Goal: Transaction & Acquisition: Purchase product/service

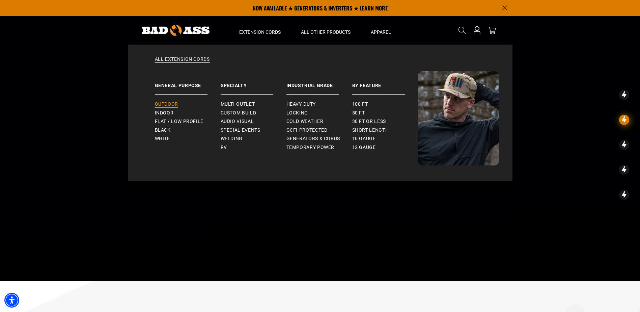
click at [167, 105] on span "Outdoor" at bounding box center [166, 104] width 23 height 6
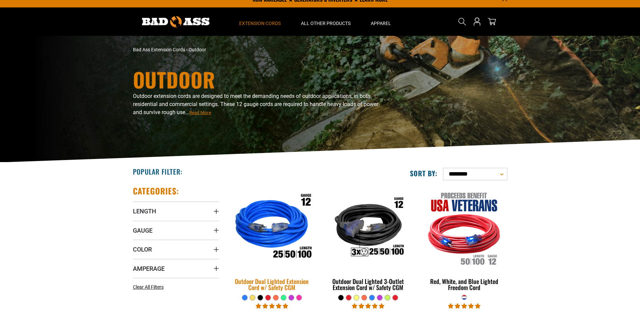
scroll to position [11, 0]
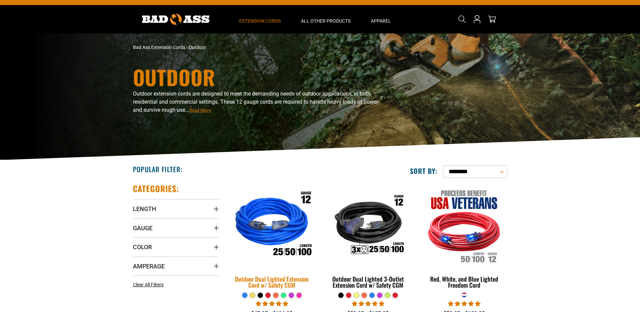
click at [273, 223] on img at bounding box center [272, 225] width 95 height 86
